Goal: Information Seeking & Learning: Learn about a topic

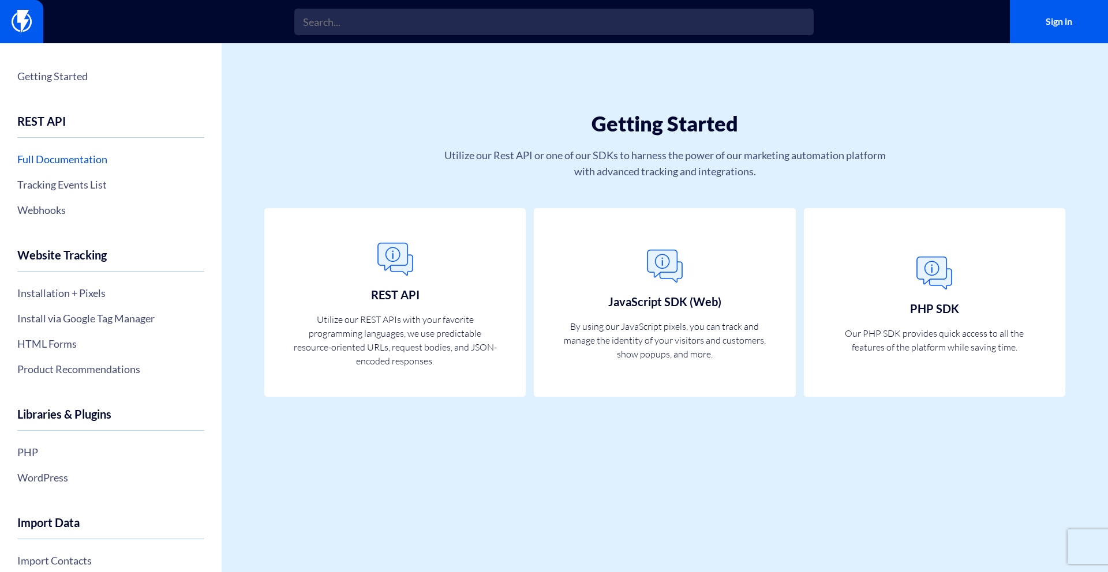
click at [70, 162] on link "Full Documentation" at bounding box center [110, 159] width 187 height 20
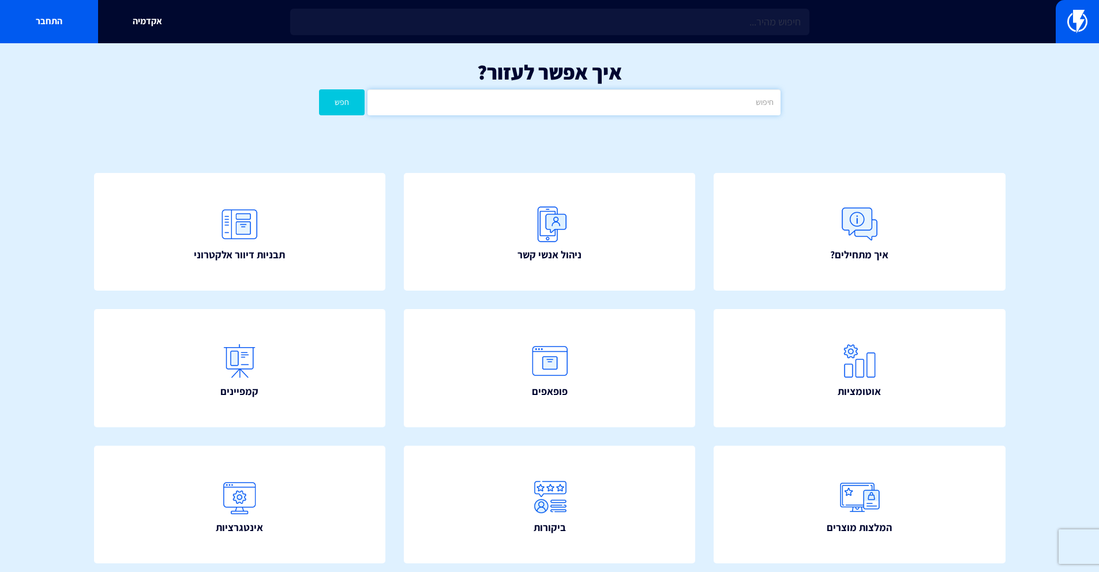
click at [569, 96] on input "text" at bounding box center [574, 102] width 413 height 26
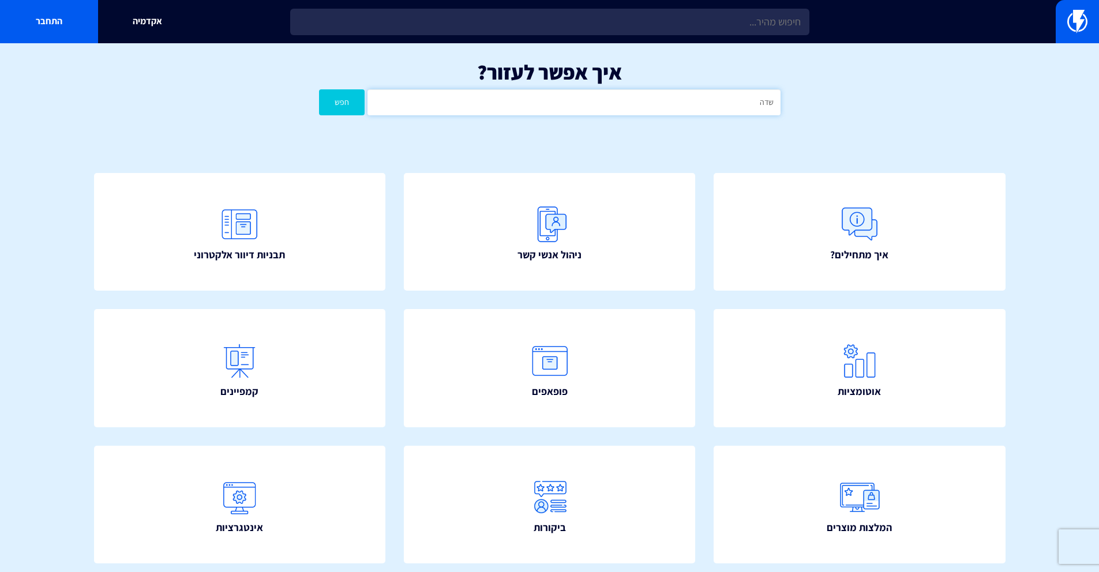
type input "שדה"
click at [319, 89] on button "חפש" at bounding box center [342, 102] width 46 height 26
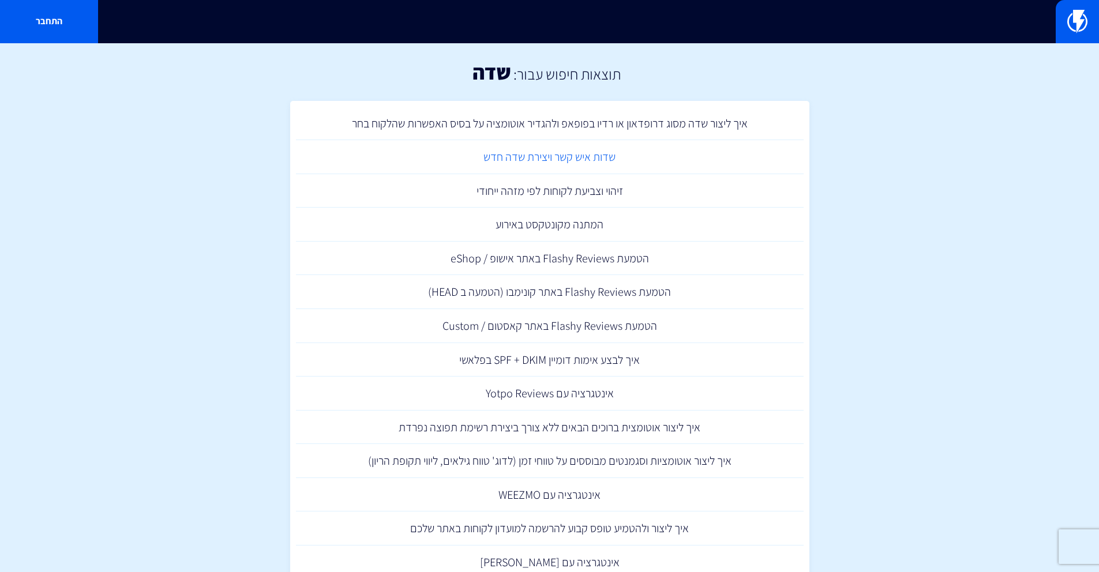
click at [574, 158] on link "שדות איש קשר ויצירת שדה חדש" at bounding box center [550, 157] width 508 height 34
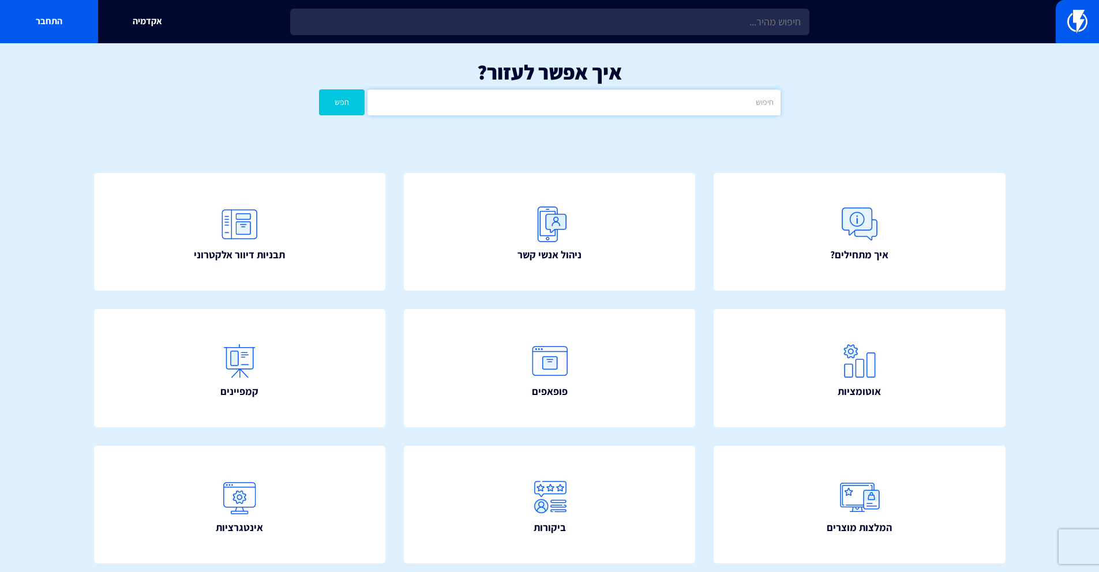
click at [576, 103] on input "text" at bounding box center [574, 102] width 413 height 26
type input "UTM"
click at [319, 89] on button "חפש" at bounding box center [342, 102] width 46 height 26
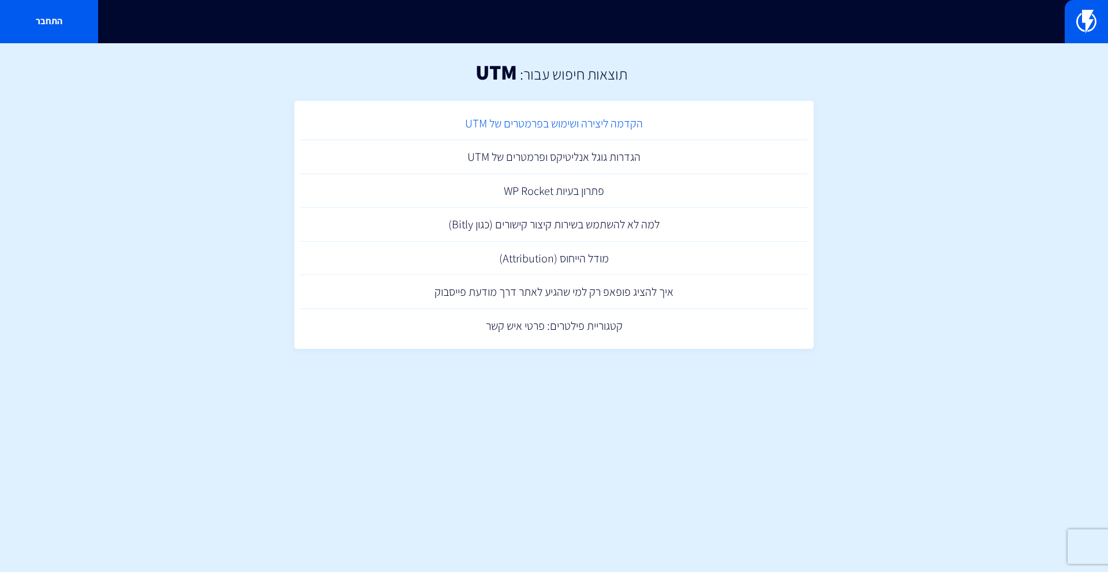
click at [573, 122] on link "הקדמה ליצירה ושימוש בפרמטרים של UTM" at bounding box center [554, 124] width 508 height 34
click at [538, 158] on link "הגדרות גוגל אנליטיקס ופרמטרים של UTM" at bounding box center [554, 157] width 508 height 34
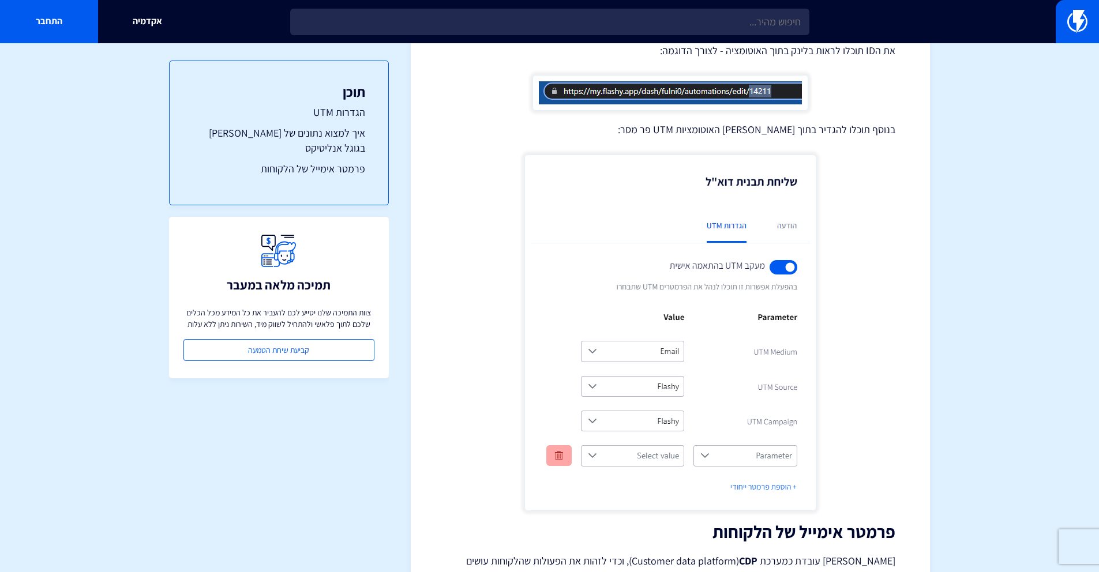
scroll to position [74, 0]
